Goal: Task Accomplishment & Management: Manage account settings

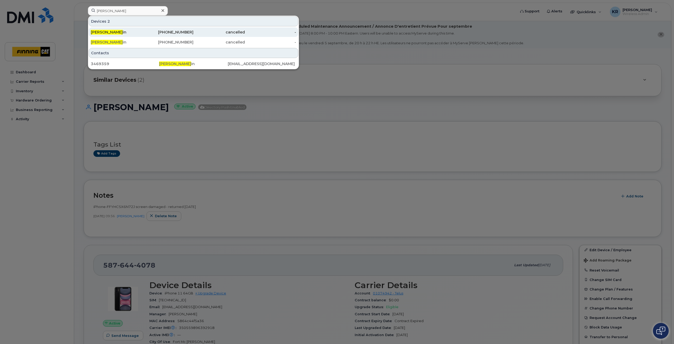
type input "kurt feltr"
click at [168, 34] on div "250-713-4686" at bounding box center [167, 32] width 51 height 5
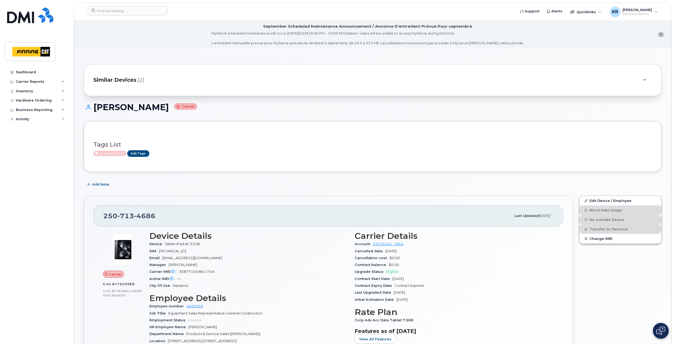
click at [126, 81] on span "Similar Devices" at bounding box center [114, 80] width 43 height 8
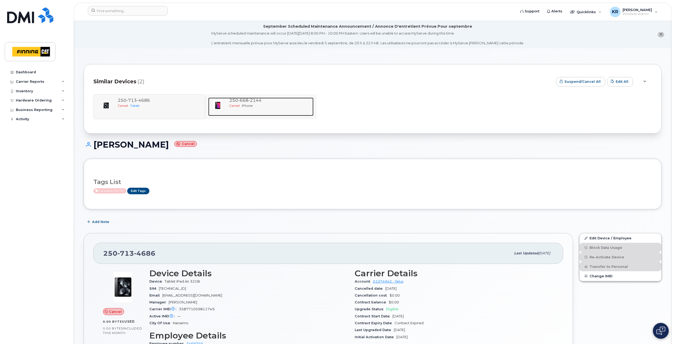
click at [240, 106] on span "Cancel" at bounding box center [234, 106] width 10 height 4
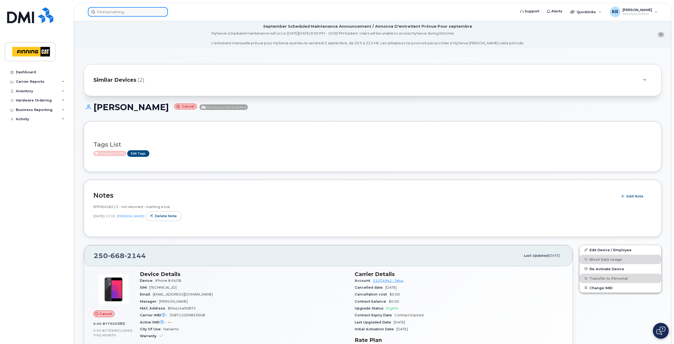
click at [154, 11] on input at bounding box center [128, 11] width 80 height 9
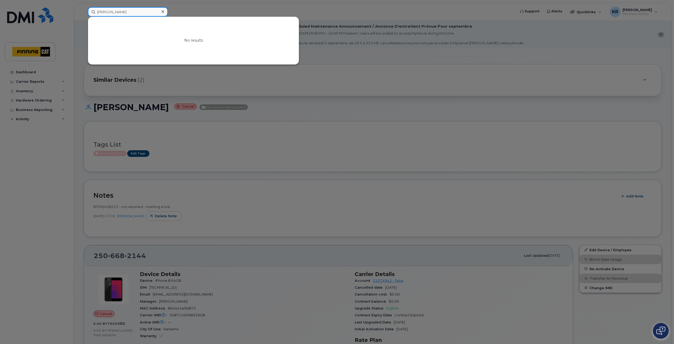
type input "lucas kluko"
click at [163, 13] on icon at bounding box center [162, 11] width 3 height 4
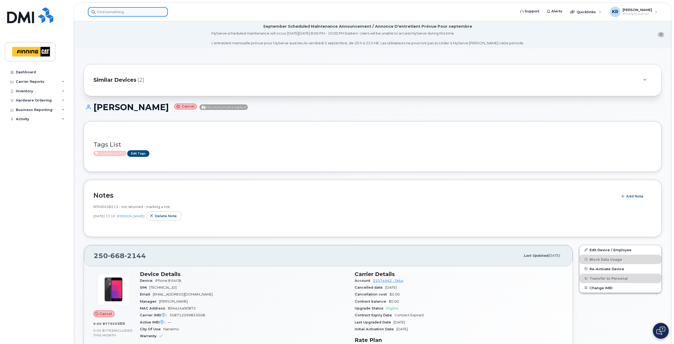
click at [117, 14] on input at bounding box center [128, 11] width 80 height 9
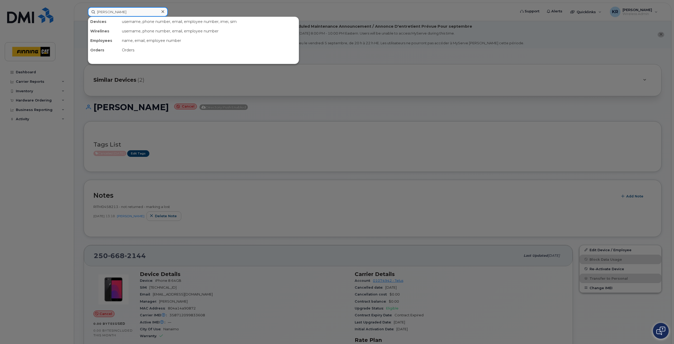
type input "scott smith"
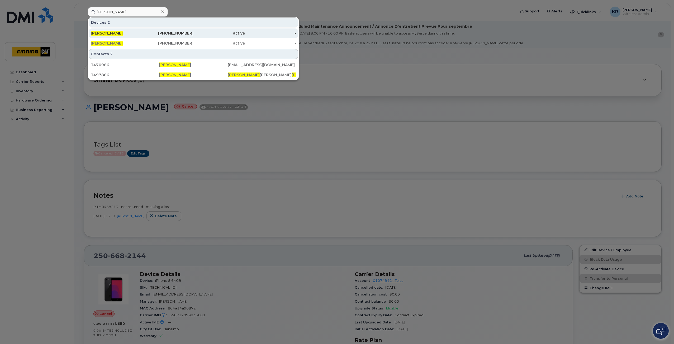
click at [185, 33] on div "587-984-9351" at bounding box center [167, 33] width 51 height 5
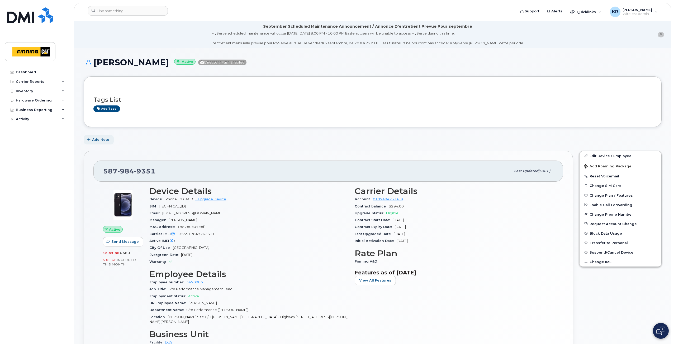
click at [101, 141] on span "Add Note" at bounding box center [100, 139] width 17 height 5
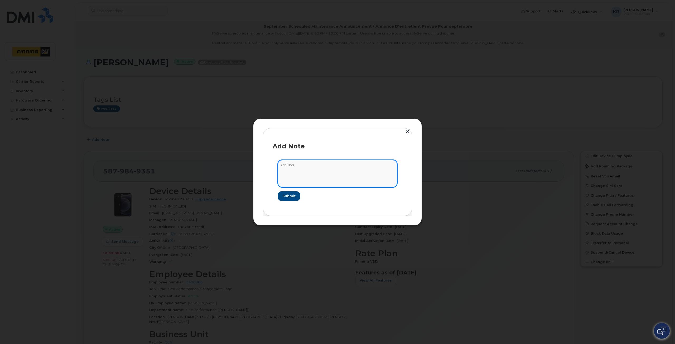
click at [293, 166] on textarea at bounding box center [337, 173] width 119 height 27
click at [328, 181] on textarea "T- August 29/25 request from Jesse Ives to Suspend line imeidately" at bounding box center [337, 173] width 119 height 27
click at [350, 170] on textarea "T- August 29/25 request from Jesse Ives to Suspend line imeidately" at bounding box center [337, 173] width 119 height 27
type textarea "T- August 29/25 request from Jesse Ives to Suspend line immediately"
click at [292, 197] on span "Submit" at bounding box center [288, 196] width 13 height 5
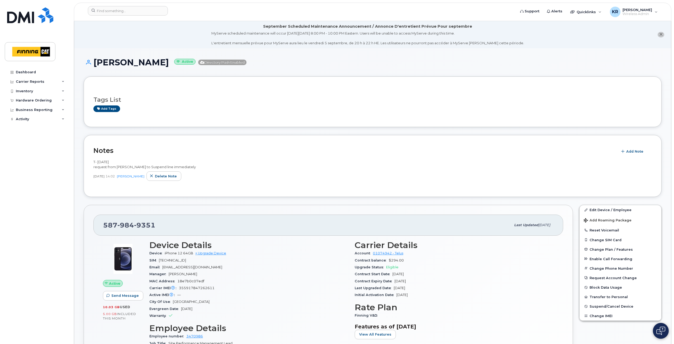
drag, startPoint x: 184, startPoint y: 166, endPoint x: 92, endPoint y: 162, distance: 92.7
click at [92, 162] on div "Notes Add Note T- August 29/25 request from Jesse Ives to Suspend line immediat…" at bounding box center [373, 166] width 578 height 62
copy span "T- August 29/25 request from Jesse Ives to Suspend line immediately"
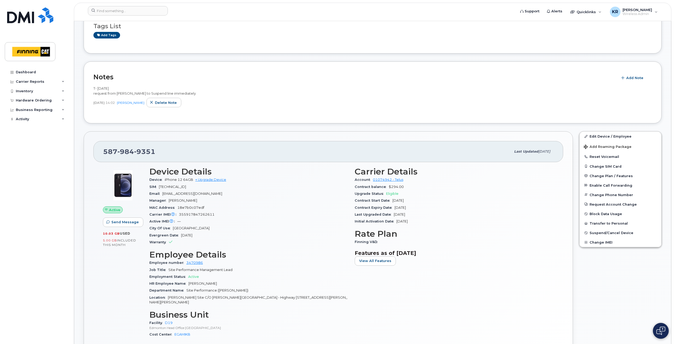
scroll to position [53, 0]
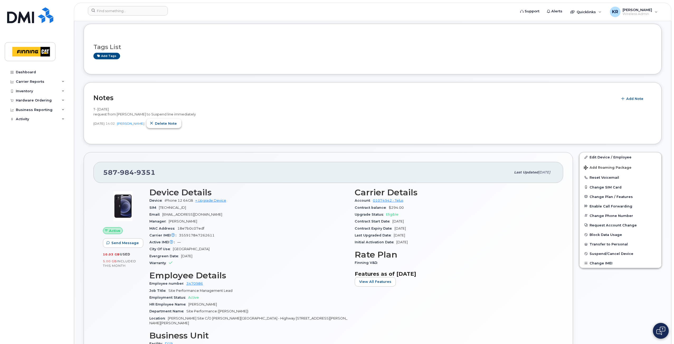
click at [169, 125] on span "Delete note" at bounding box center [166, 123] width 22 height 5
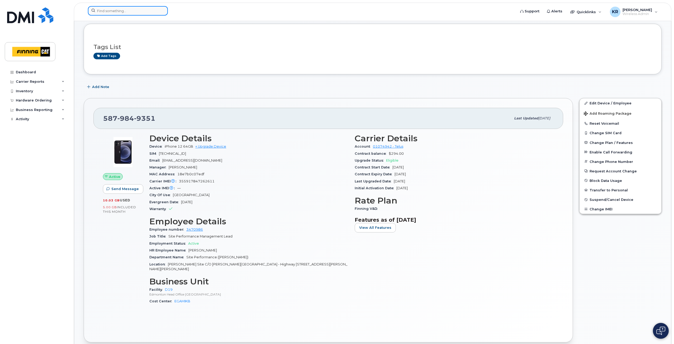
click at [137, 10] on input at bounding box center [128, 10] width 80 height 9
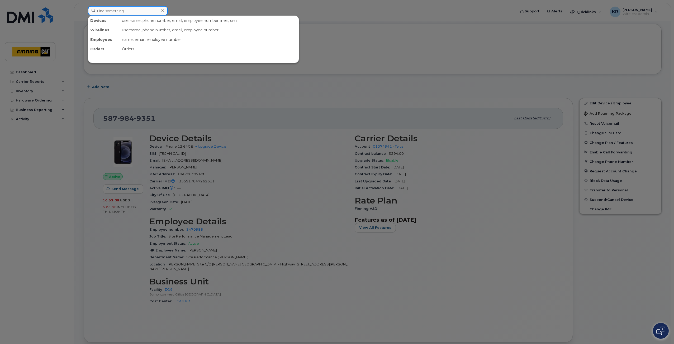
paste input "(587) 6433012"
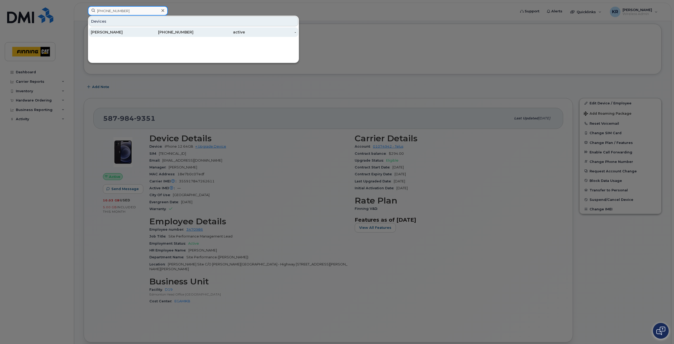
type input "(587) 6433012"
click at [188, 33] on div "587-643-3012" at bounding box center [167, 32] width 51 height 5
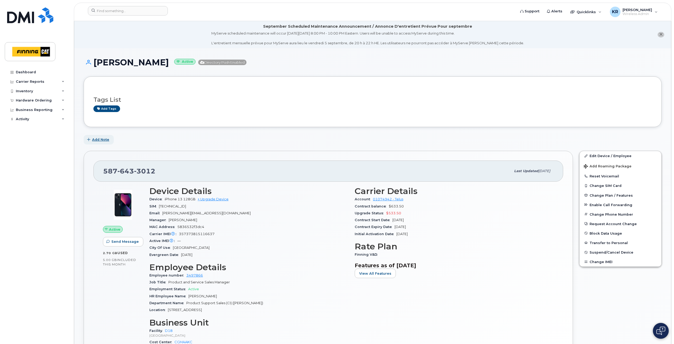
click at [104, 140] on span "Add Note" at bounding box center [100, 139] width 17 height 5
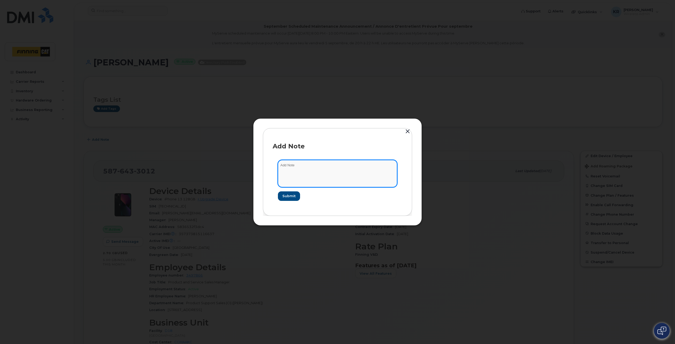
click at [288, 168] on textarea at bounding box center [337, 173] width 119 height 27
type textarea "T - Aug 29/25. Jesse Ives requested this line be suspended Immediately"
click at [290, 193] on button "Submit" at bounding box center [289, 196] width 22 height 9
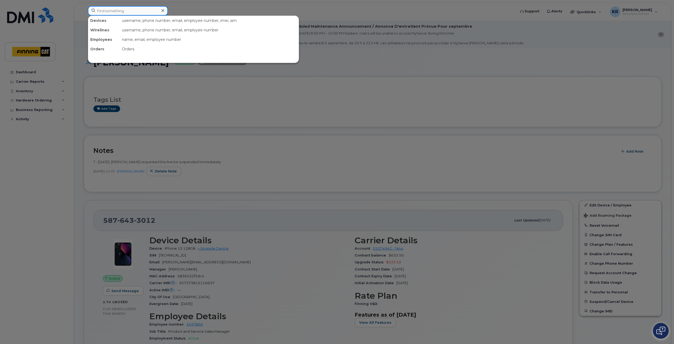
click at [132, 10] on input at bounding box center [128, 10] width 80 height 9
type input "russ peterson"
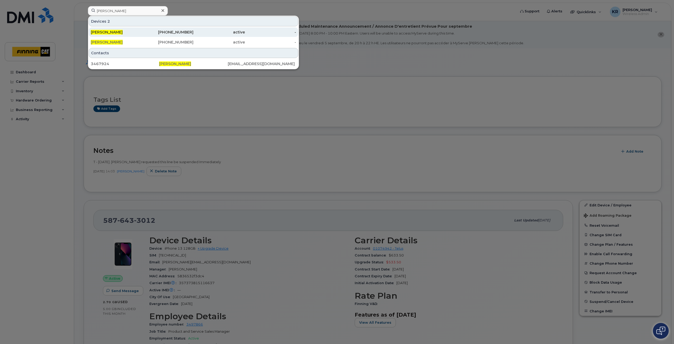
click at [212, 32] on div "active" at bounding box center [218, 32] width 51 height 5
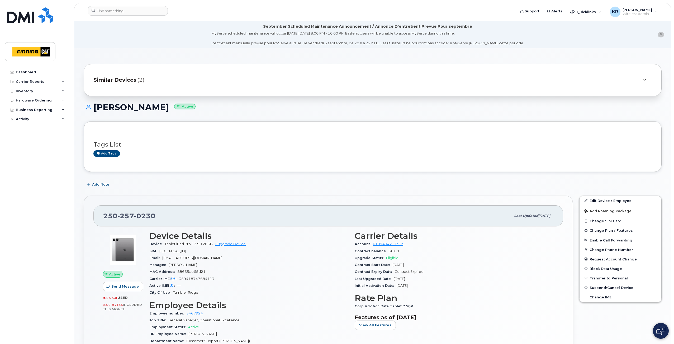
click at [130, 82] on span "Similar Devices" at bounding box center [114, 80] width 43 height 8
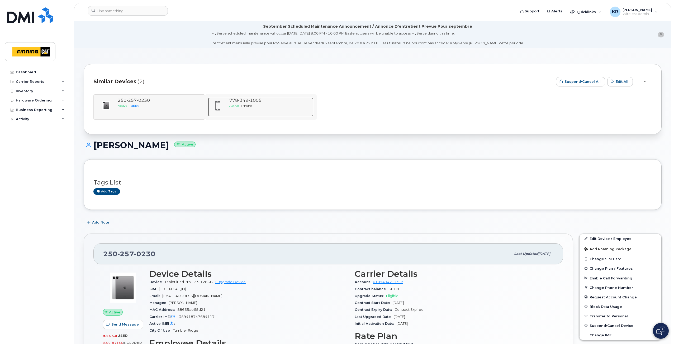
click at [246, 103] on div "[PHONE_NUMBER]" at bounding box center [270, 101] width 82 height 6
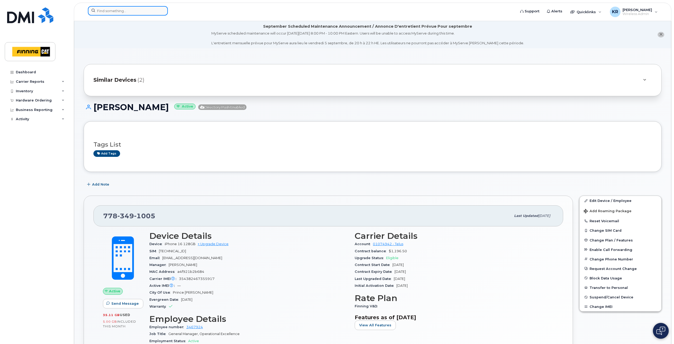
click at [126, 11] on input at bounding box center [128, 10] width 80 height 9
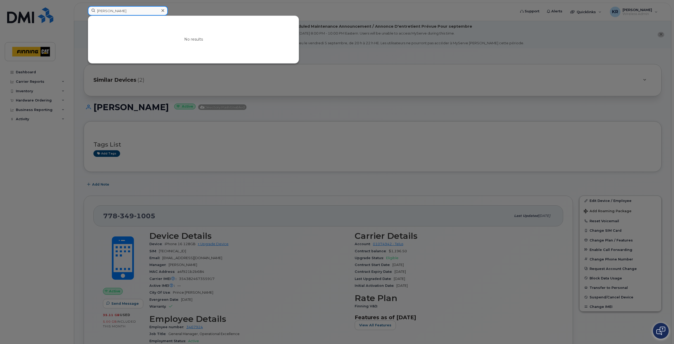
click at [104, 11] on input "glen kozak" at bounding box center [128, 10] width 80 height 9
drag, startPoint x: 118, startPoint y: 10, endPoint x: 89, endPoint y: 10, distance: 29.3
click at [89, 10] on input "glen kozak" at bounding box center [128, 10] width 80 height 9
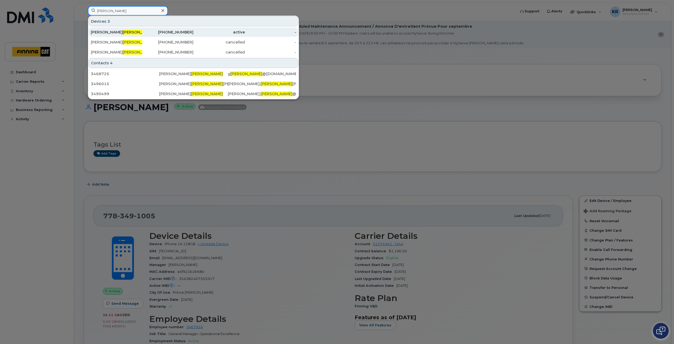
type input "kozak"
click at [174, 31] on div "780-668-5030" at bounding box center [167, 32] width 51 height 5
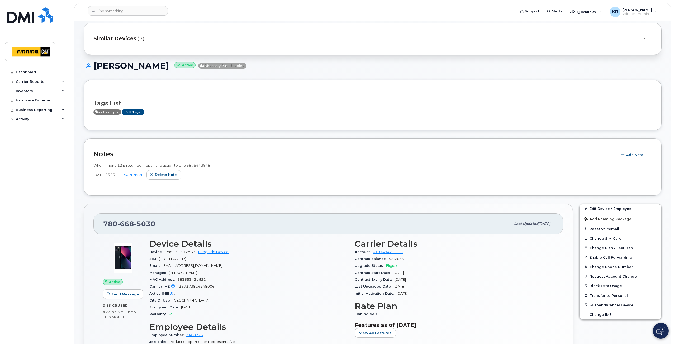
scroll to position [53, 0]
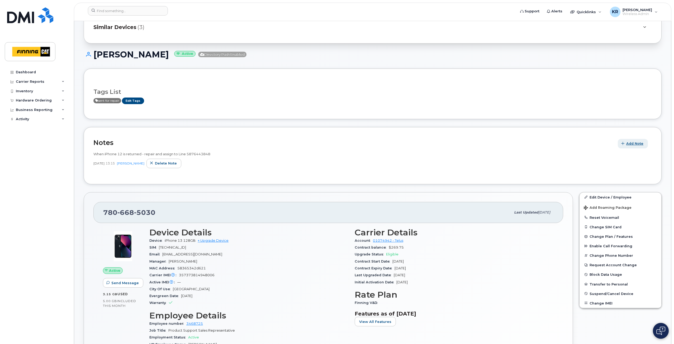
click at [632, 144] on span "Add Note" at bounding box center [634, 143] width 17 height 5
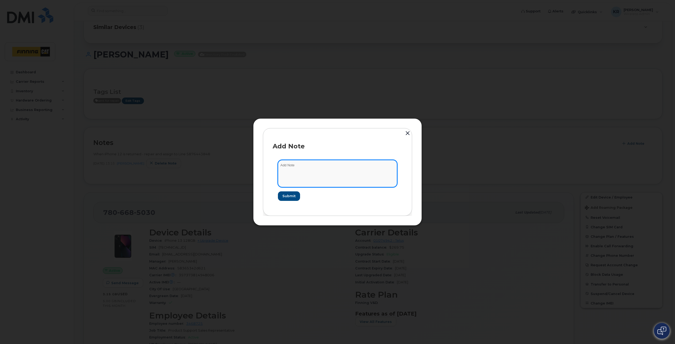
click at [296, 168] on textarea at bounding box center [337, 173] width 119 height 27
click at [364, 166] on textarea "Glenn is no longer with the company. Jesse Ives requestedAug 29/25 to have this…" at bounding box center [337, 173] width 119 height 27
click at [325, 171] on textarea "Glenn is no longer with the company. Jesse Ives requested Aug 29/25 to have thi…" at bounding box center [337, 173] width 119 height 27
type textarea "Glenn is no longer with the company. Jesse Ives requested Aug 29/25 to have thi…"
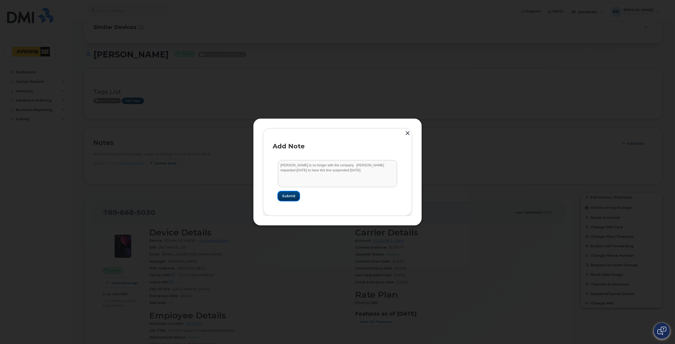
click at [293, 196] on span "Submit" at bounding box center [288, 196] width 13 height 5
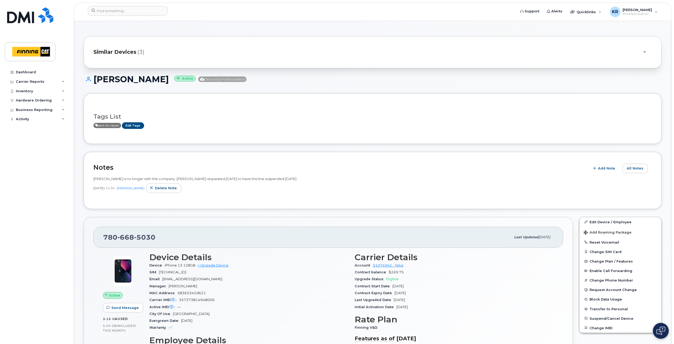
scroll to position [0, 0]
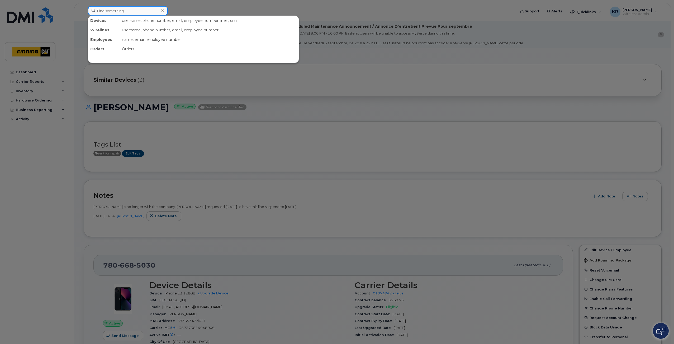
click at [152, 10] on input at bounding box center [128, 10] width 80 height 9
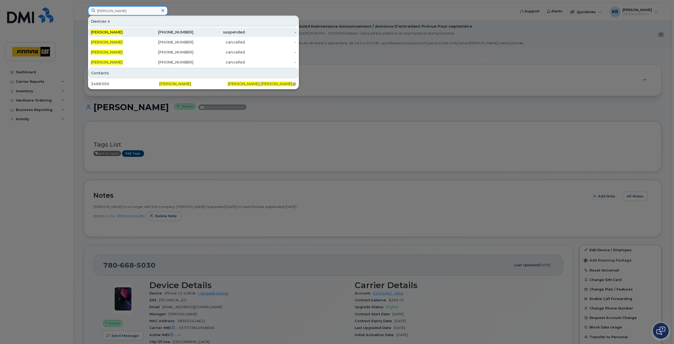
type input "travis Fischer"
click at [179, 32] on div "587-988-5098" at bounding box center [167, 32] width 51 height 5
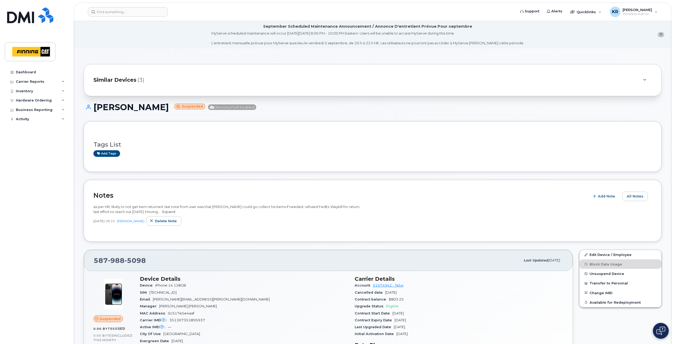
click at [175, 212] on link "Expand" at bounding box center [168, 212] width 13 height 4
